Goal: Book appointment/travel/reservation

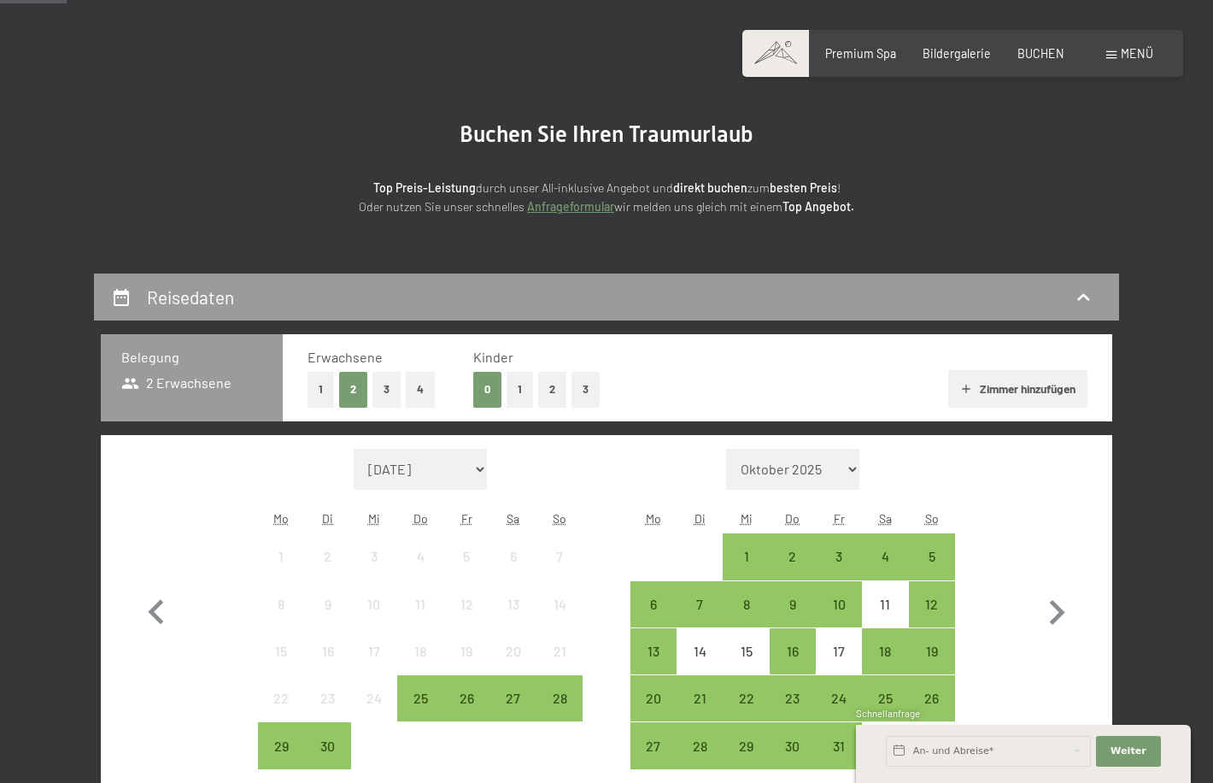
click at [549, 394] on button "2" at bounding box center [552, 389] width 28 height 35
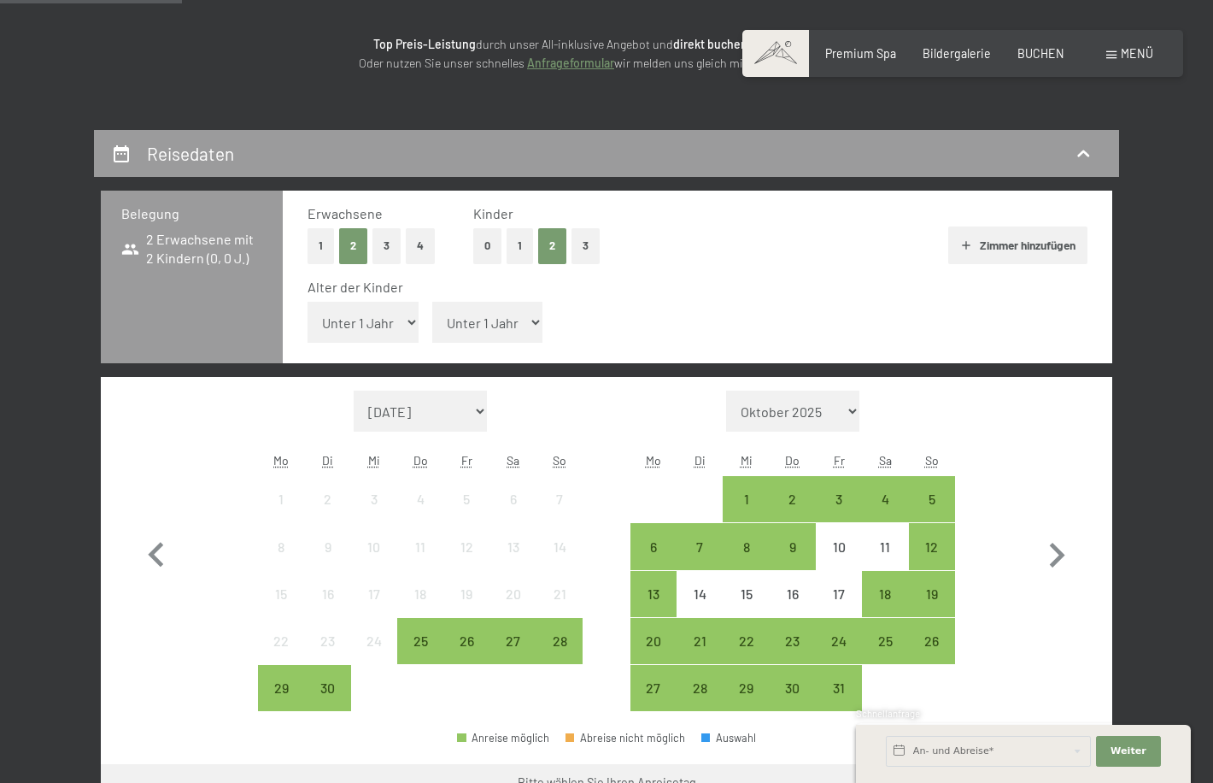
scroll to position [256, 0]
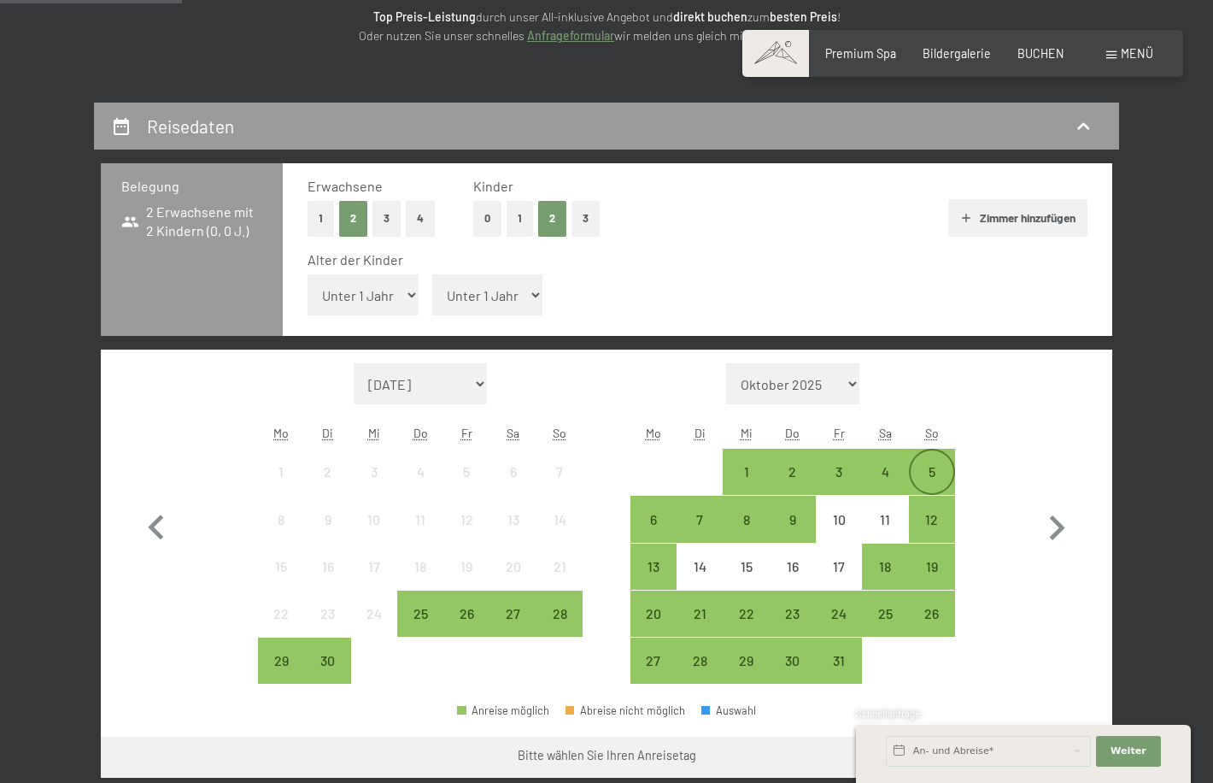
click at [933, 470] on div "5" at bounding box center [932, 486] width 43 height 43
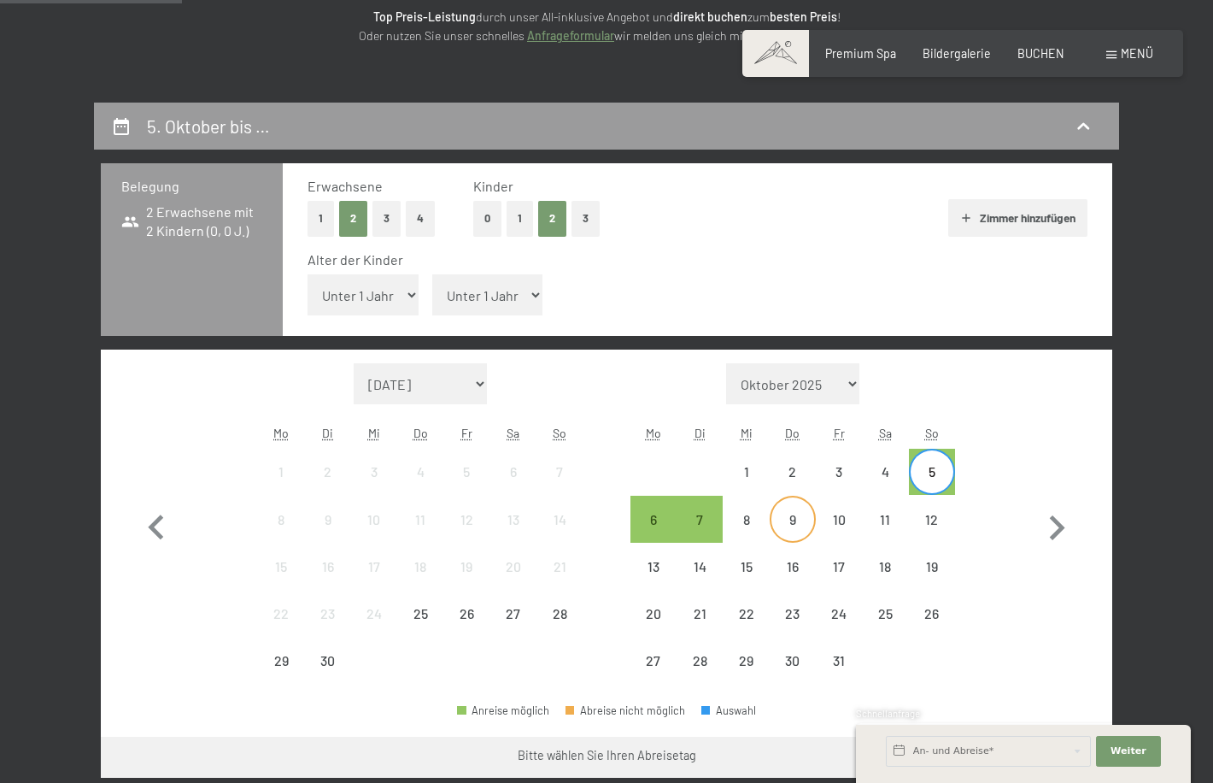
click at [795, 529] on div "9" at bounding box center [793, 534] width 43 height 43
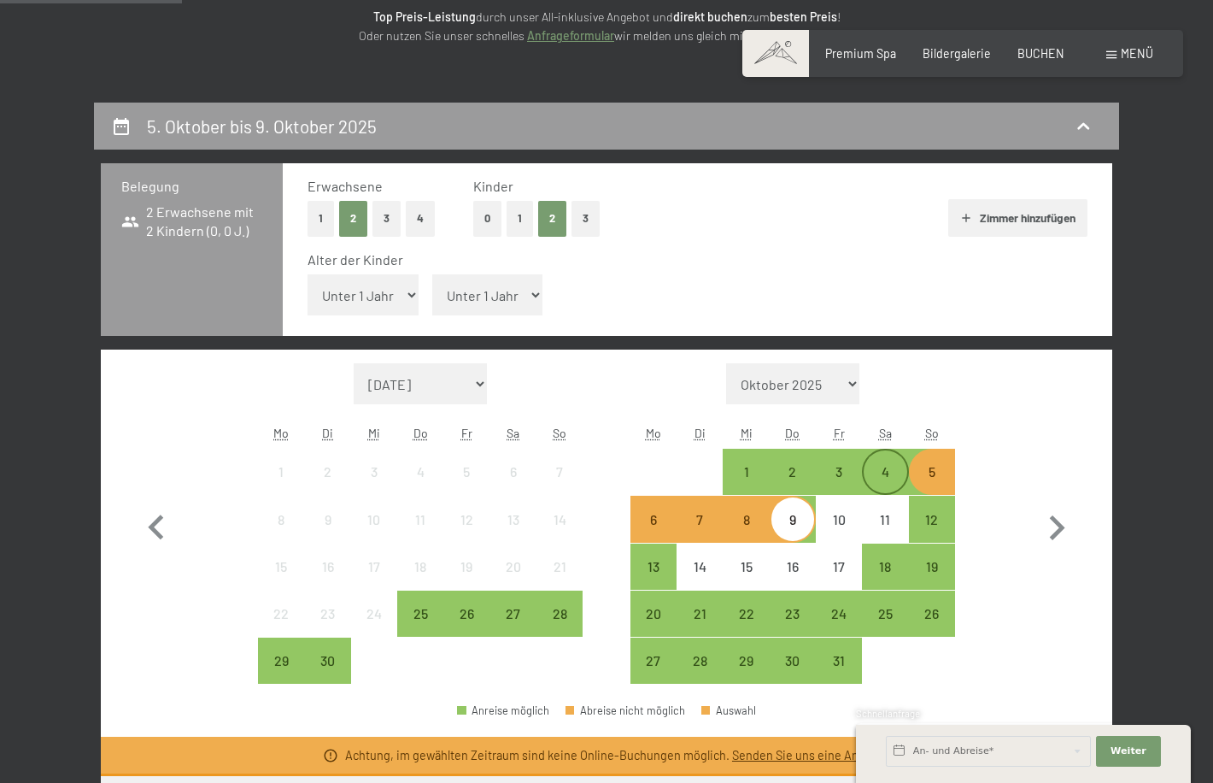
click at [888, 475] on div "4" at bounding box center [885, 486] width 43 height 43
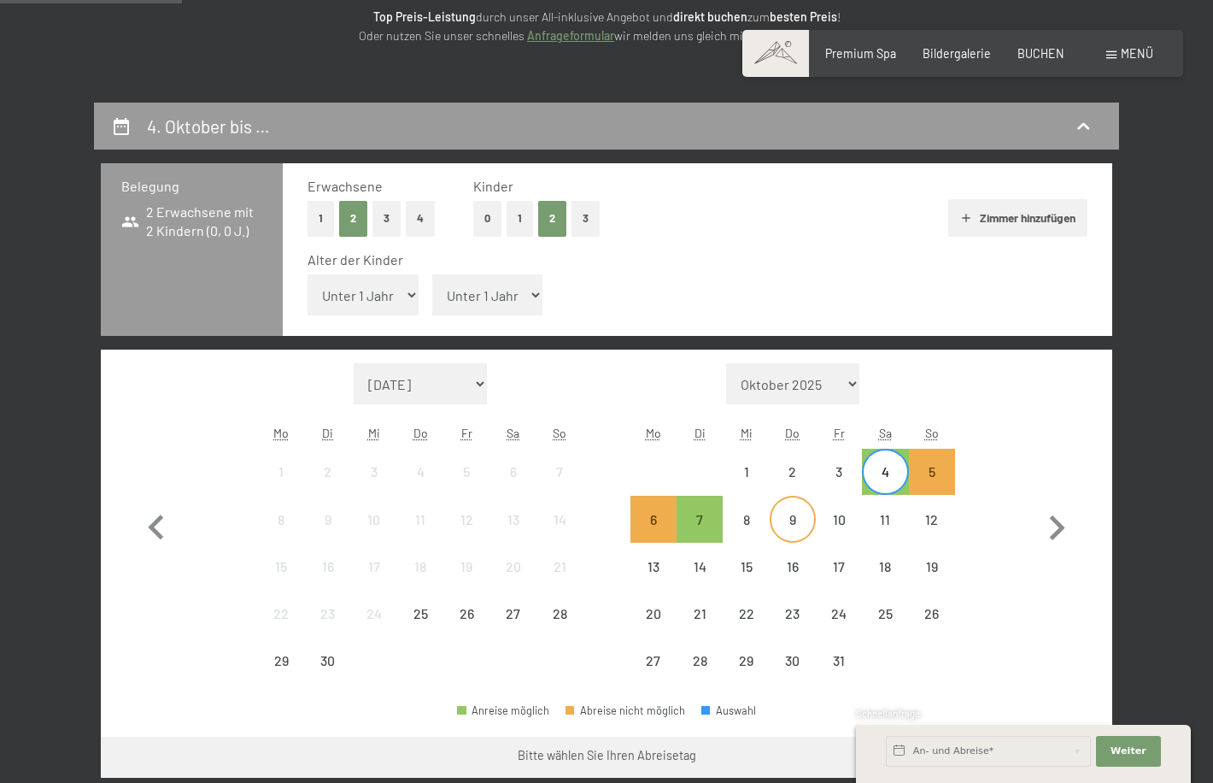
click at [790, 532] on div "9" at bounding box center [793, 534] width 43 height 43
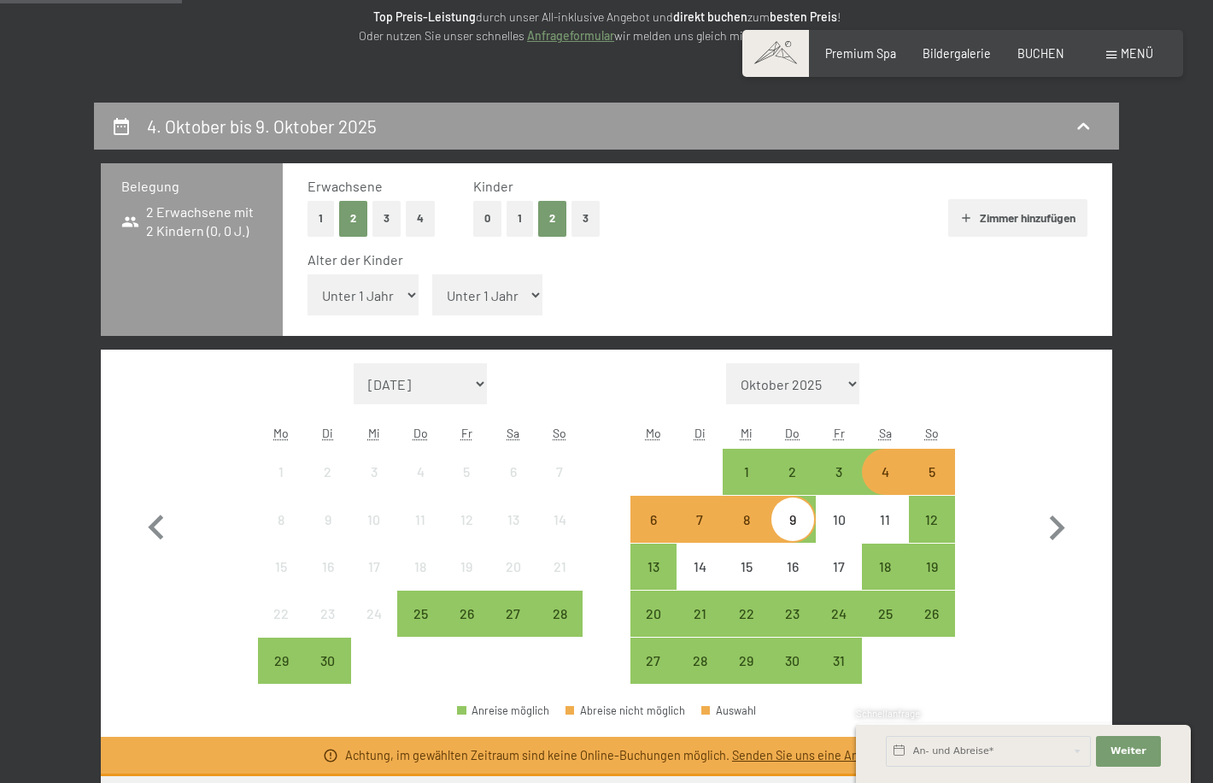
click at [925, 489] on div "5" at bounding box center [932, 486] width 43 height 43
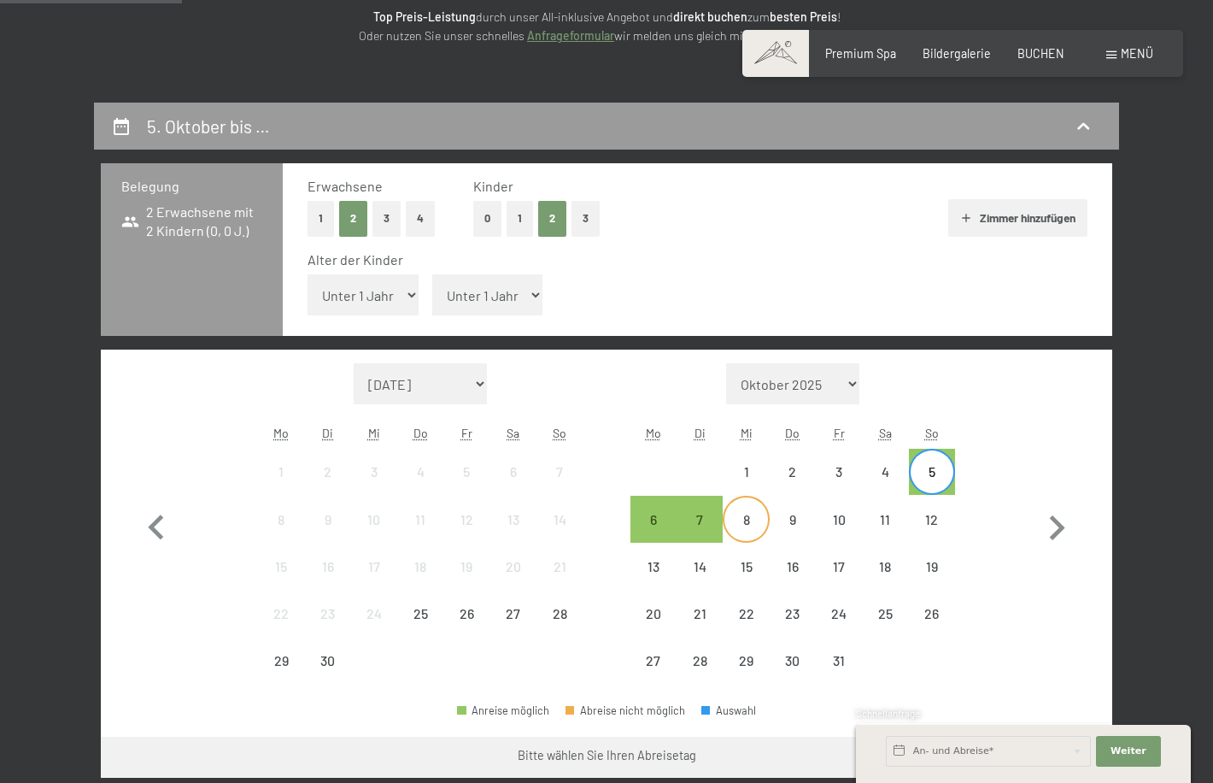
click at [750, 520] on div "8" at bounding box center [746, 534] width 43 height 43
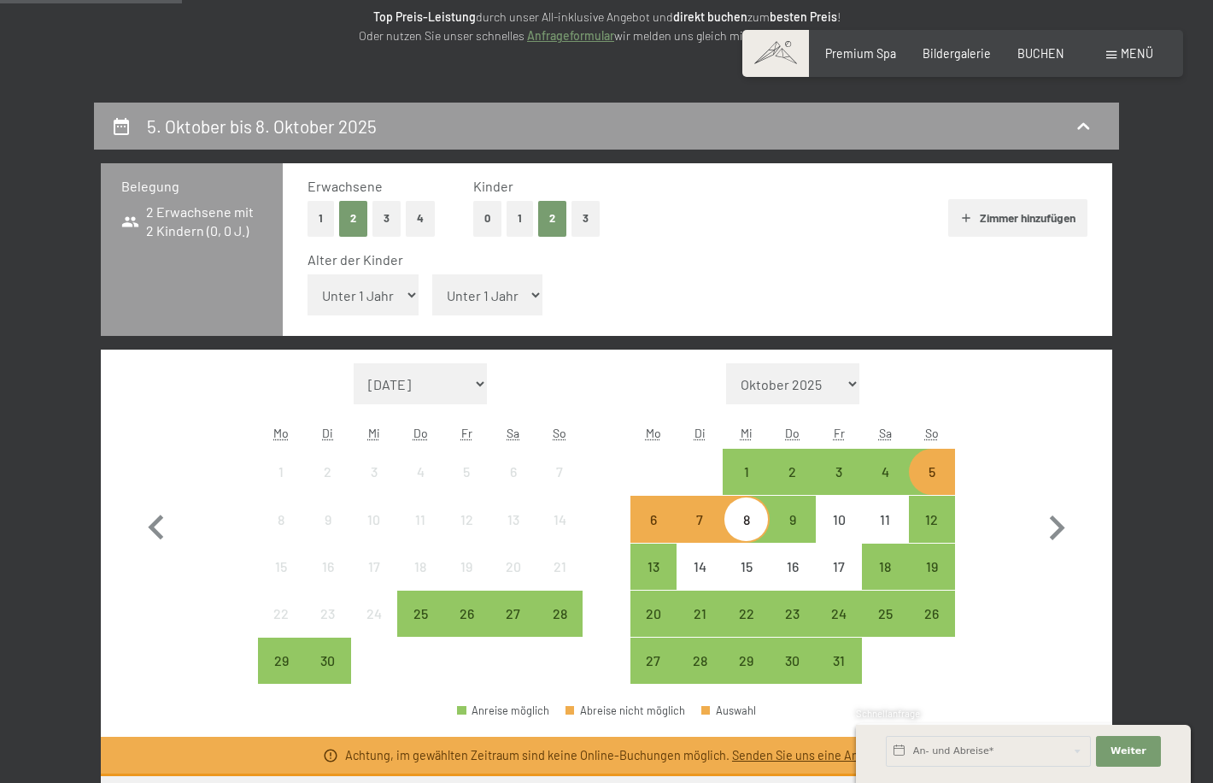
click at [731, 524] on div "8" at bounding box center [746, 534] width 43 height 43
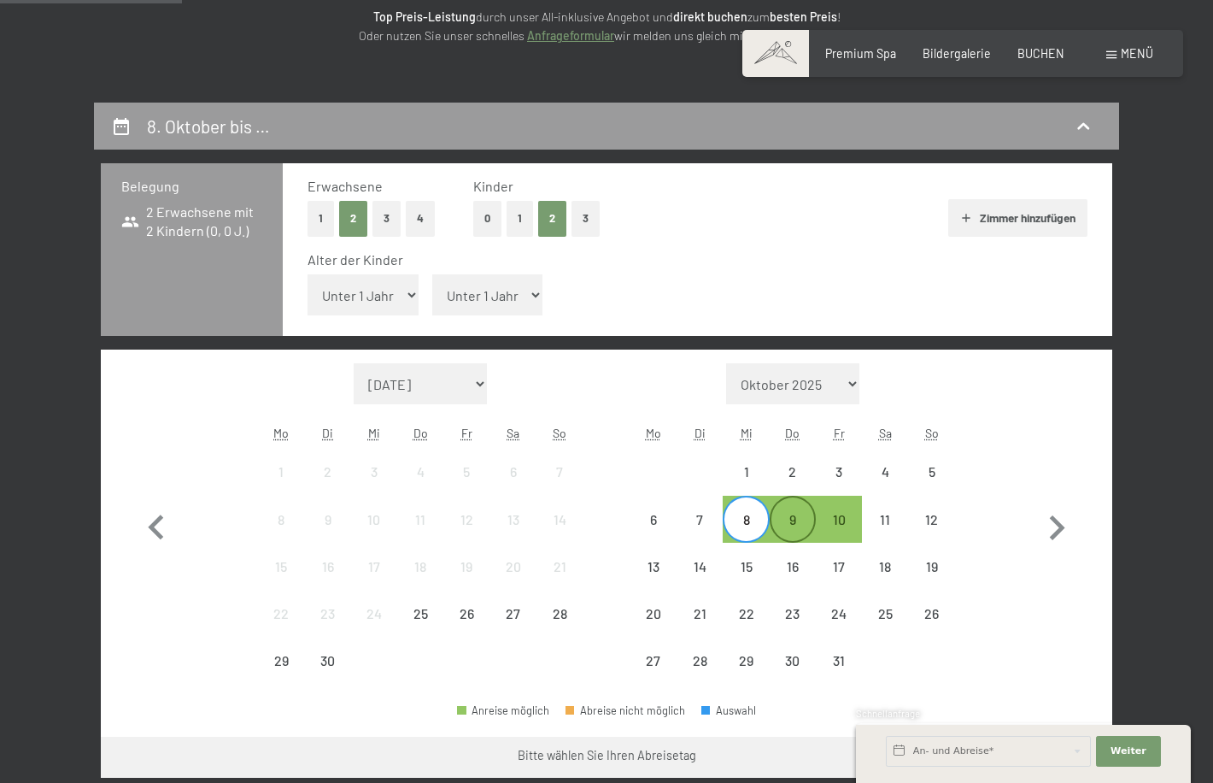
click at [785, 525] on div "9" at bounding box center [793, 534] width 43 height 43
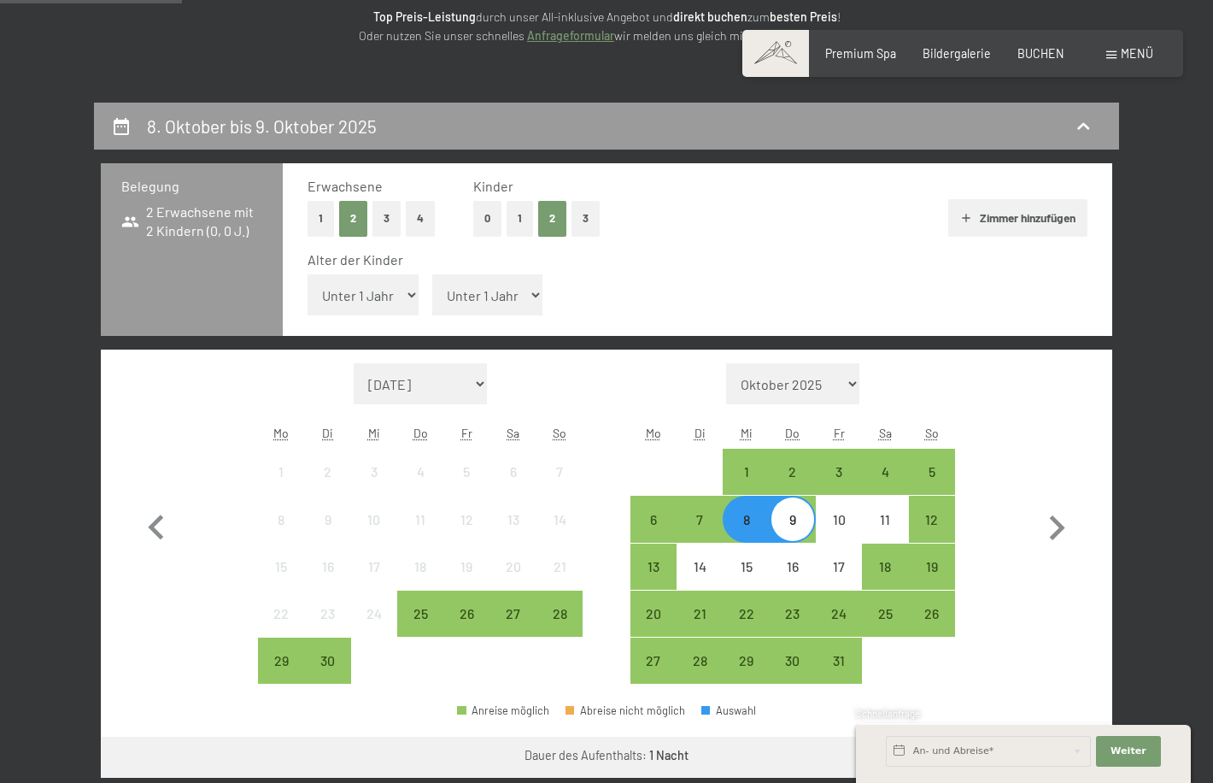
click at [785, 525] on div "9" at bounding box center [793, 534] width 43 height 43
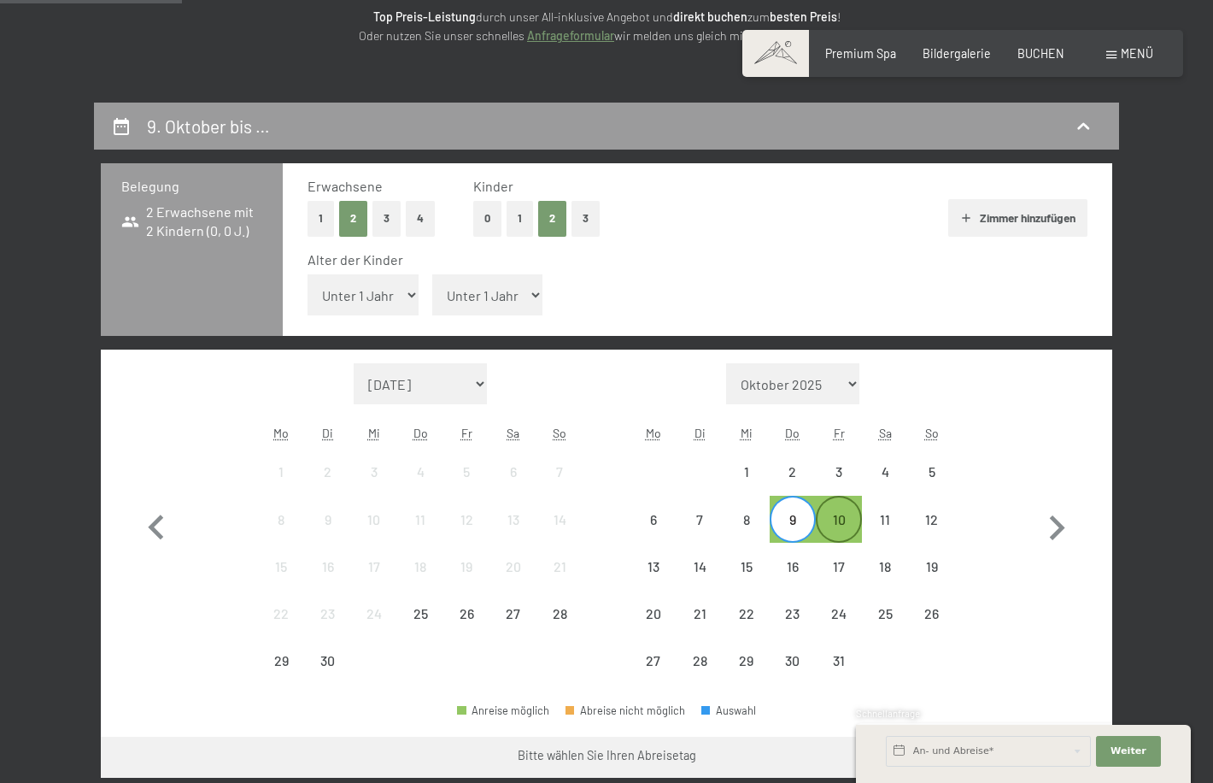
click at [845, 525] on div "10" at bounding box center [839, 534] width 43 height 43
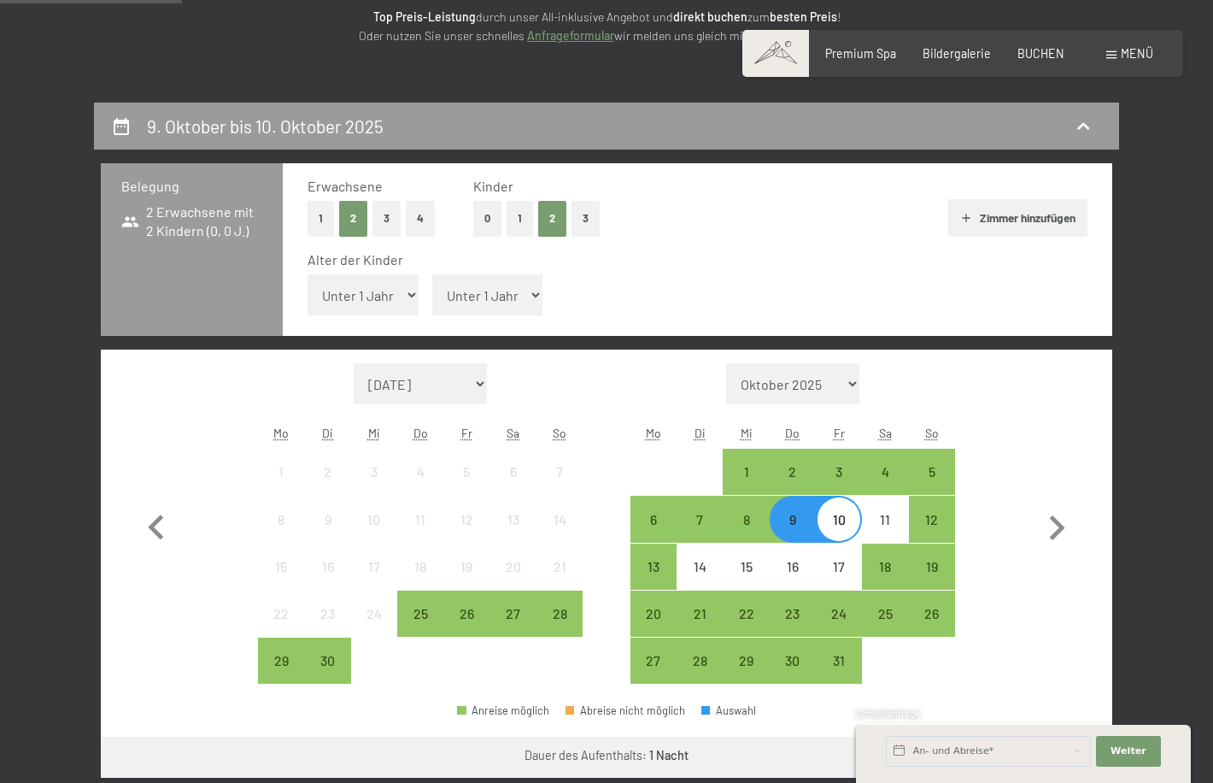
click at [843, 525] on div "10" at bounding box center [839, 534] width 43 height 43
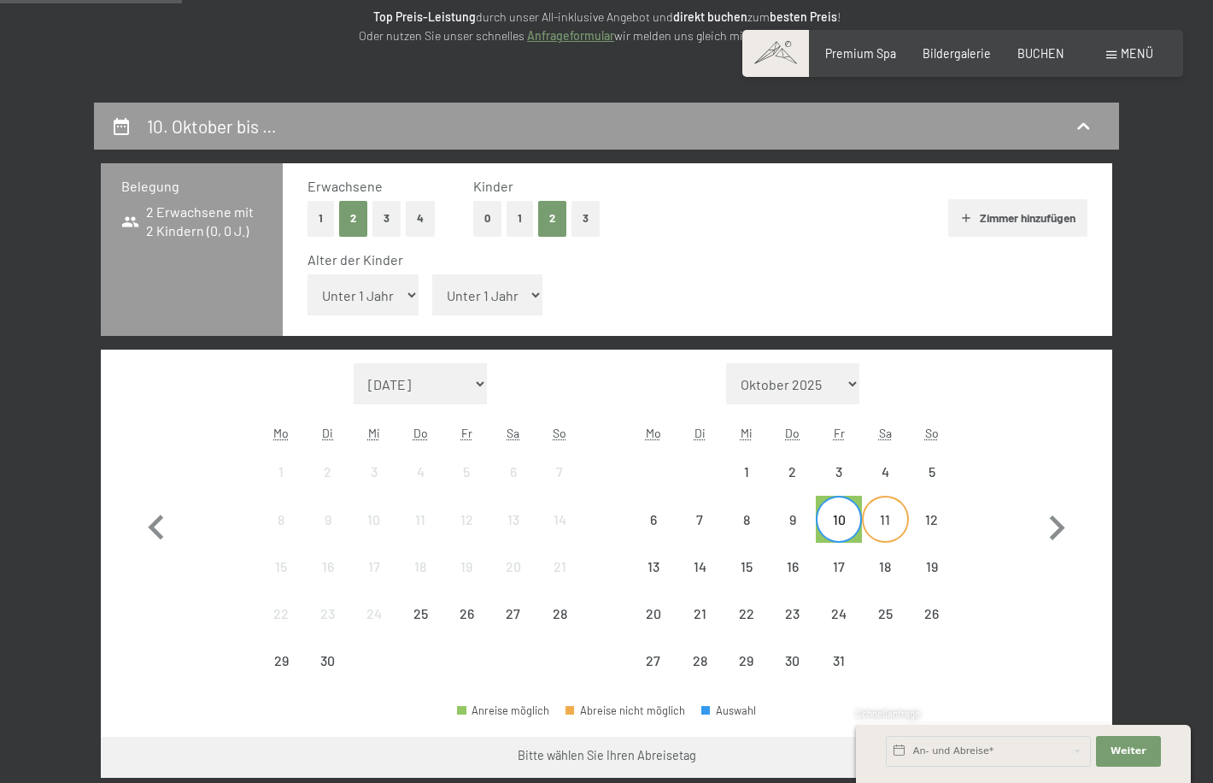
click at [884, 526] on div "11" at bounding box center [885, 534] width 43 height 43
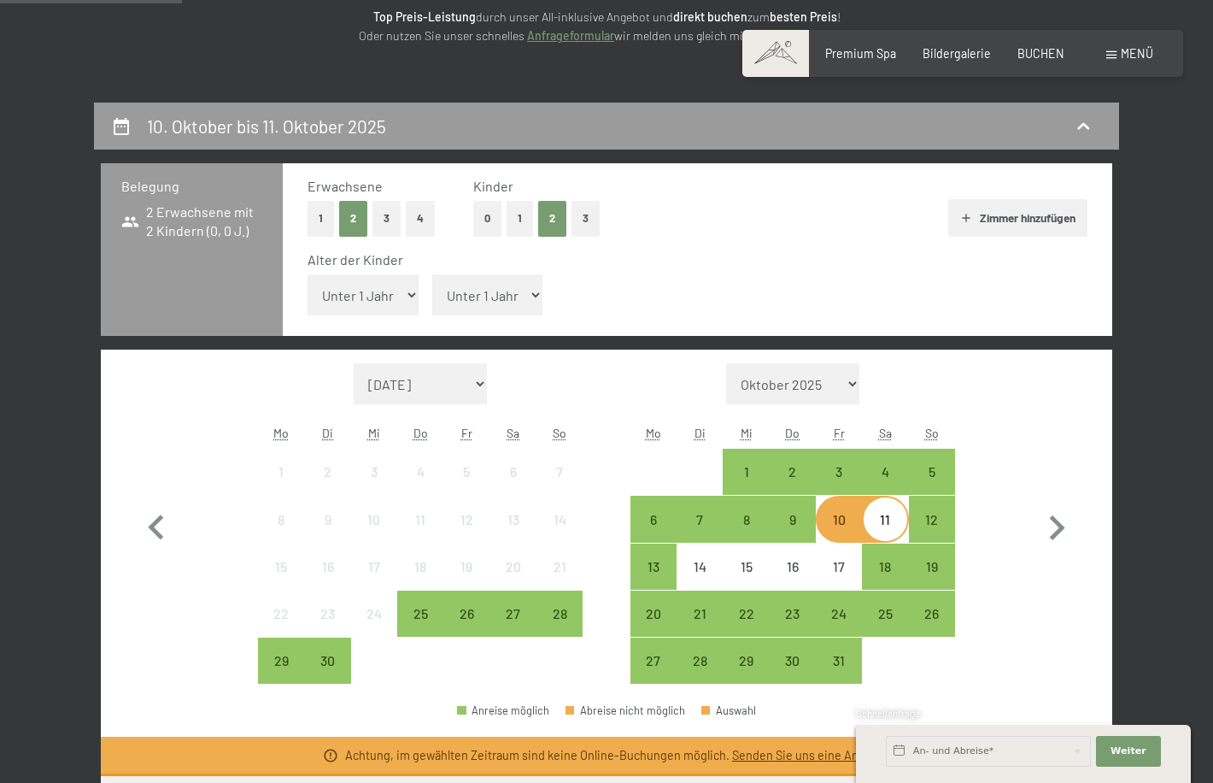
click at [884, 526] on div "11" at bounding box center [885, 534] width 43 height 43
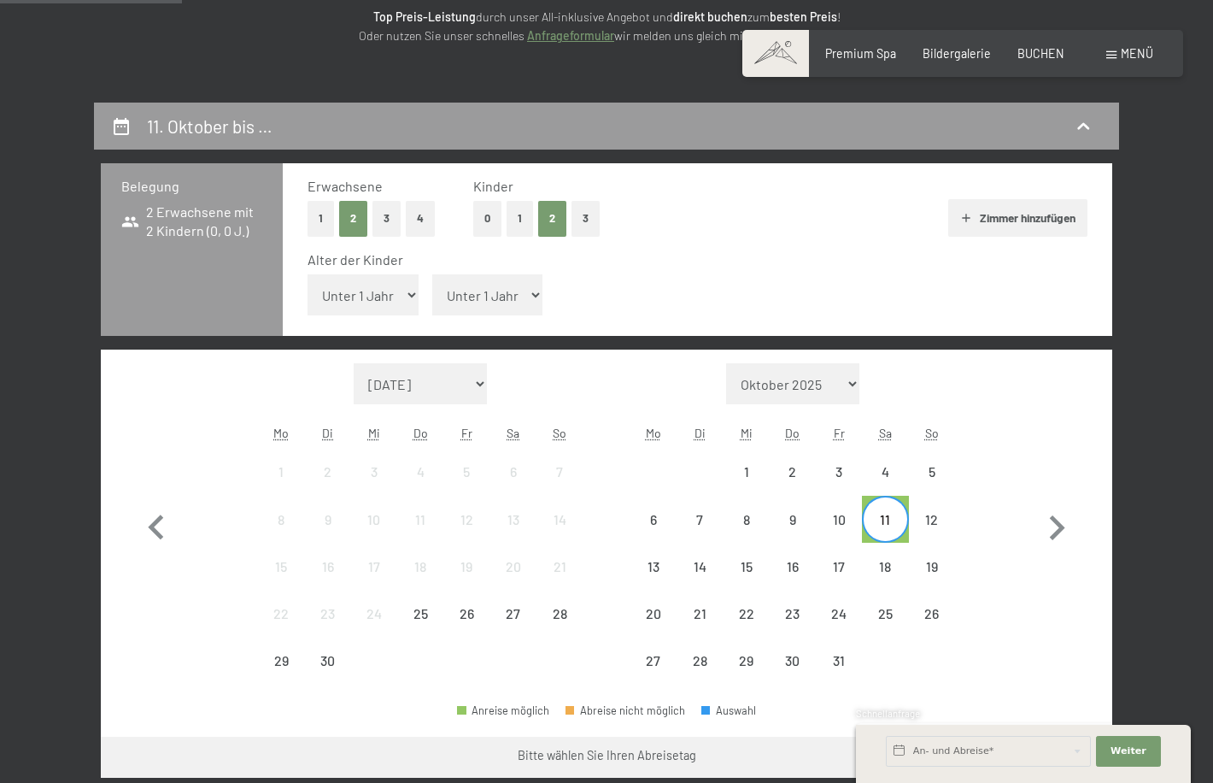
click at [886, 526] on div "11" at bounding box center [885, 534] width 43 height 43
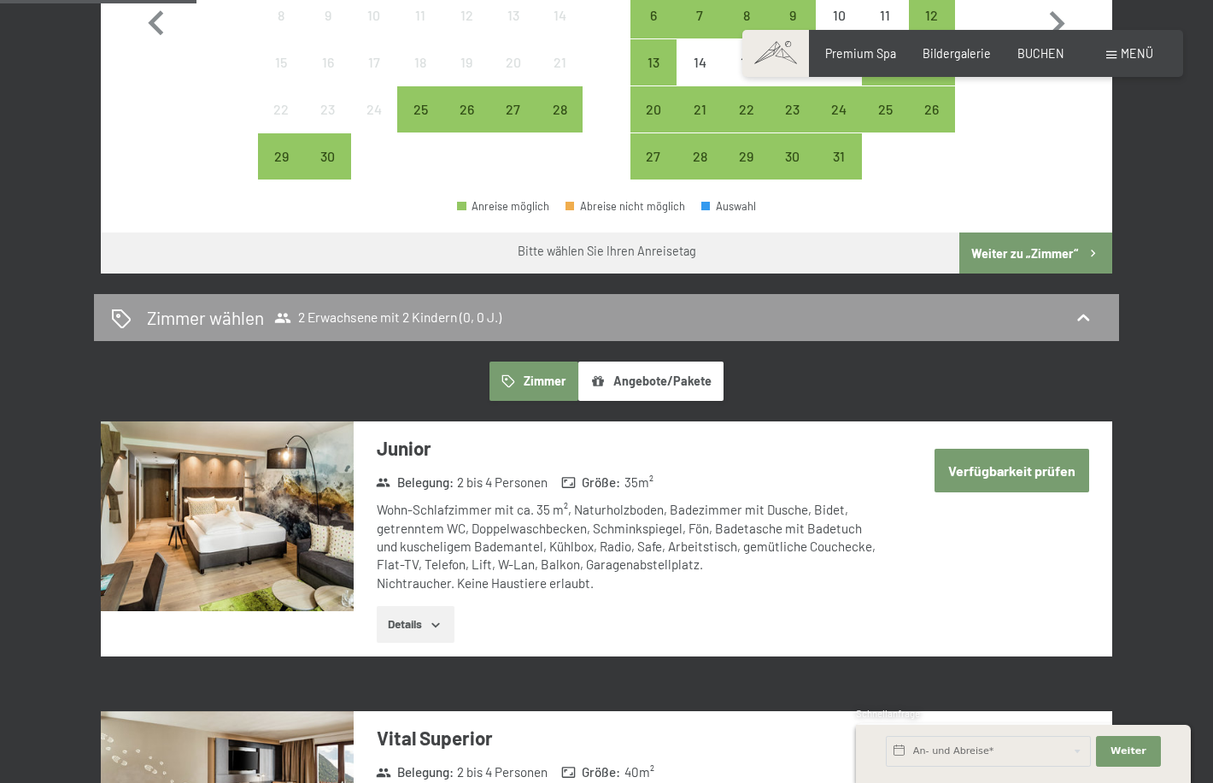
scroll to position [0, 0]
